Goal: Navigation & Orientation: Find specific page/section

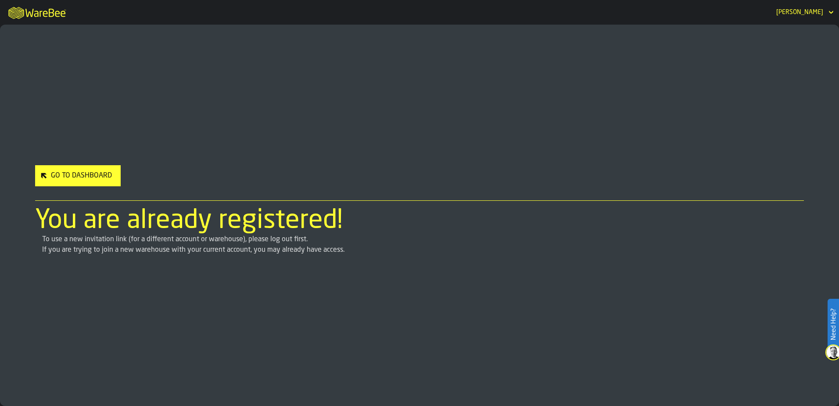
drag, startPoint x: 0, startPoint y: 0, endPoint x: 815, endPoint y: 13, distance: 815.4
click at [815, 13] on div "[PERSON_NAME]" at bounding box center [800, 12] width 47 height 7
drag, startPoint x: 72, startPoint y: 187, endPoint x: 80, endPoint y: 184, distance: 8.2
click at [72, 187] on link "Go to Dashboard" at bounding box center [78, 179] width 86 height 28
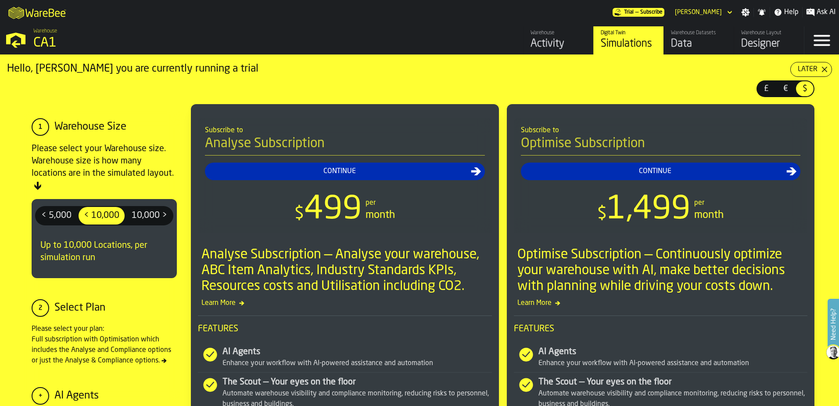
click at [41, 41] on div "CA1" at bounding box center [151, 43] width 237 height 16
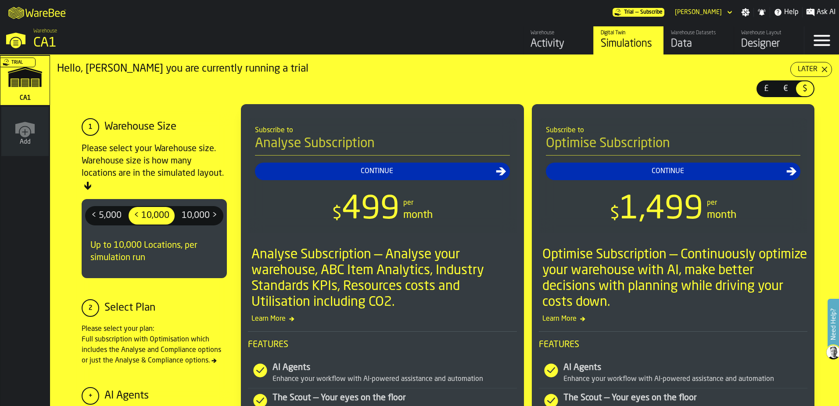
click at [28, 83] on div "Trial" at bounding box center [23, 83] width 49 height 51
click at [23, 74] on div "Trial" at bounding box center [23, 83] width 49 height 51
click at [551, 48] on div "Activity" at bounding box center [559, 44] width 56 height 14
